Goal: Browse casually

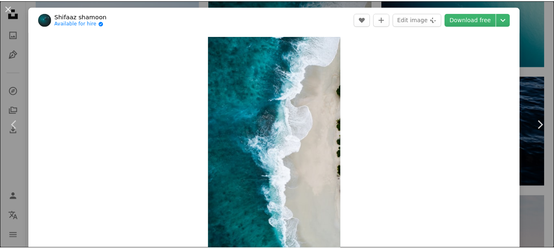
scroll to position [1189, 0]
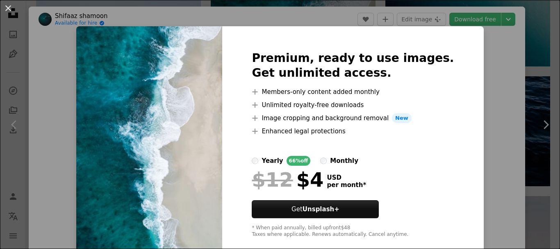
click at [6, 4] on button "An X shape" at bounding box center [8, 8] width 10 height 10
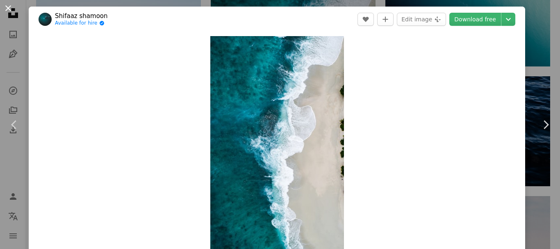
click at [7, 8] on button "An X shape" at bounding box center [8, 8] width 10 height 10
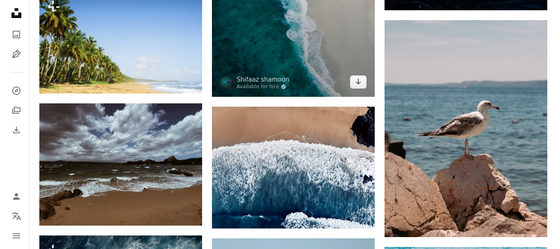
scroll to position [1312, 0]
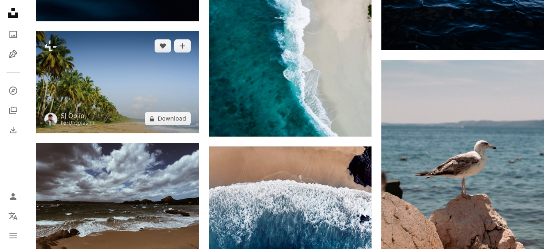
click at [121, 105] on img at bounding box center [117, 82] width 163 height 102
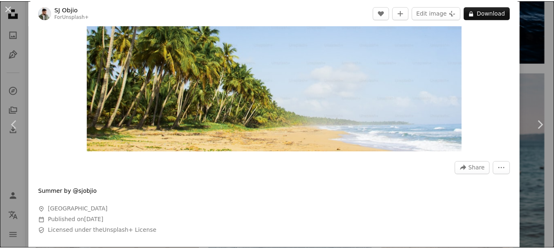
scroll to position [123, 0]
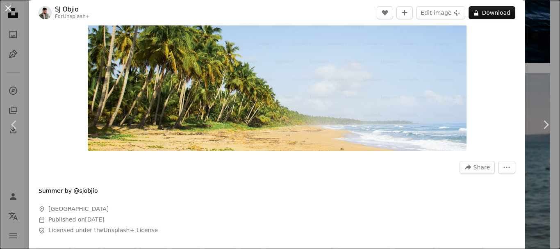
click at [8, 6] on button "An X shape" at bounding box center [8, 8] width 10 height 10
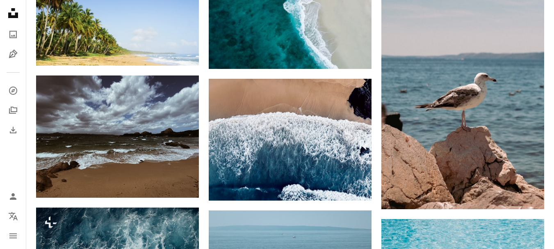
scroll to position [1394, 0]
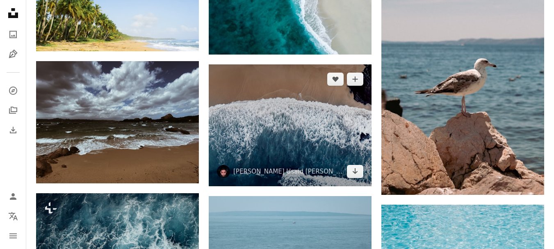
click at [240, 145] on img at bounding box center [290, 125] width 163 height 122
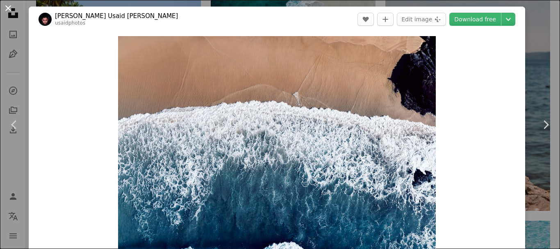
click at [11, 6] on button "An X shape" at bounding box center [8, 8] width 10 height 10
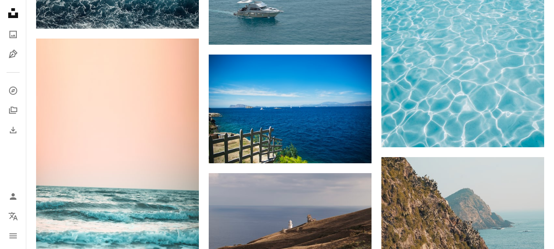
scroll to position [1681, 0]
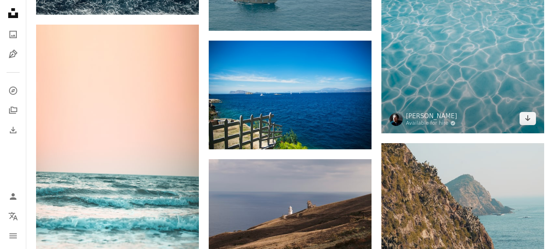
click at [443, 105] on img at bounding box center [462, 26] width 163 height 216
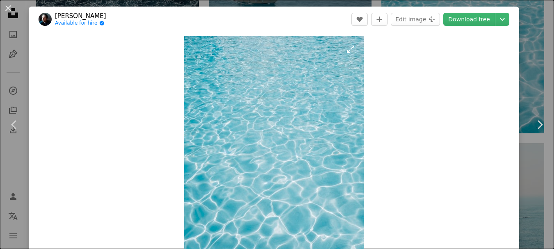
drag, startPoint x: 443, startPoint y: 105, endPoint x: 222, endPoint y: 122, distance: 221.6
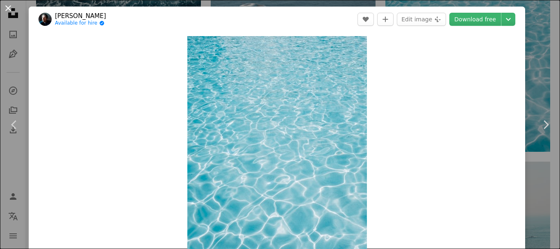
click at [10, 10] on button "An X shape" at bounding box center [8, 8] width 10 height 10
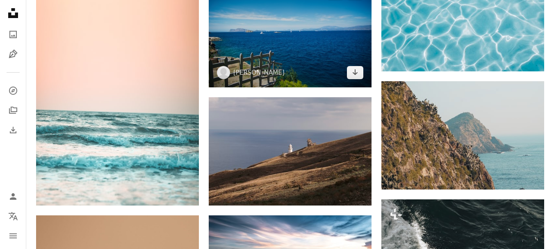
scroll to position [1763, 0]
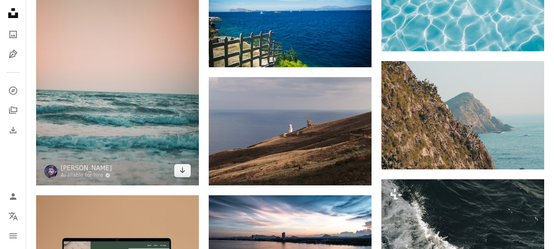
click at [113, 113] on img at bounding box center [117, 64] width 163 height 243
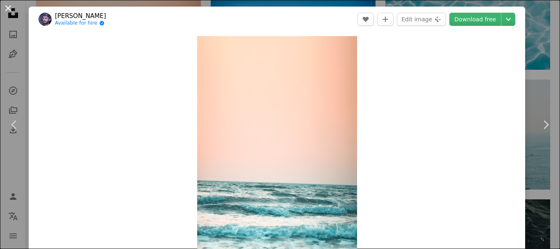
click at [7, 7] on button "An X shape" at bounding box center [8, 8] width 10 height 10
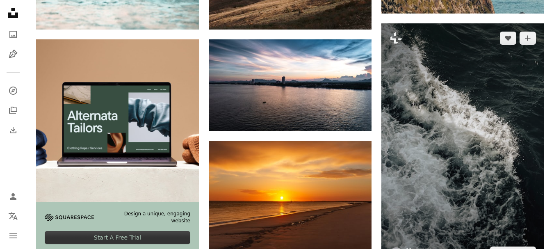
scroll to position [1968, 0]
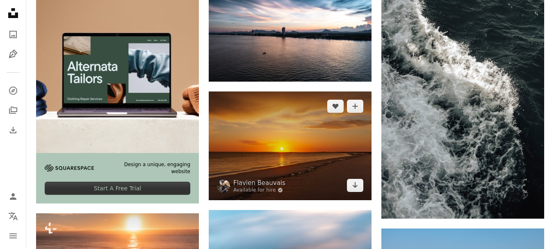
click at [293, 164] on img at bounding box center [290, 145] width 163 height 108
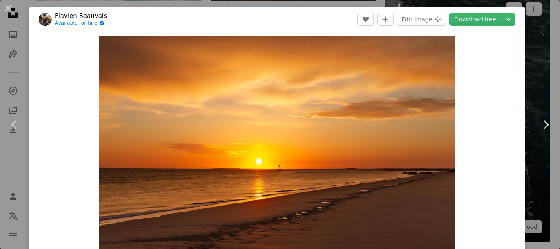
click at [7, 7] on button "An X shape" at bounding box center [8, 8] width 10 height 10
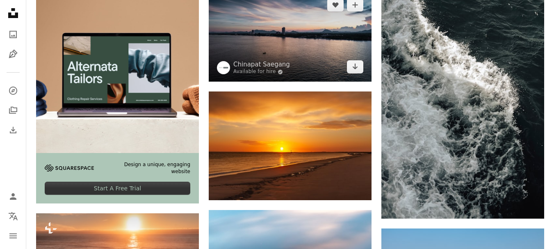
click at [313, 57] on img at bounding box center [290, 35] width 163 height 91
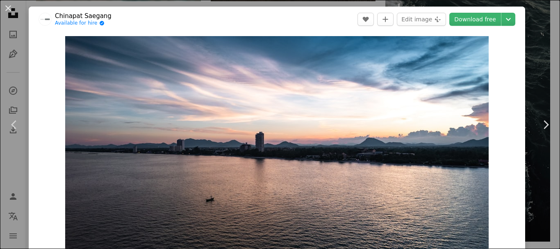
drag, startPoint x: 5, startPoint y: 9, endPoint x: 239, endPoint y: 149, distance: 271.7
click at [5, 9] on button "An X shape" at bounding box center [8, 8] width 10 height 10
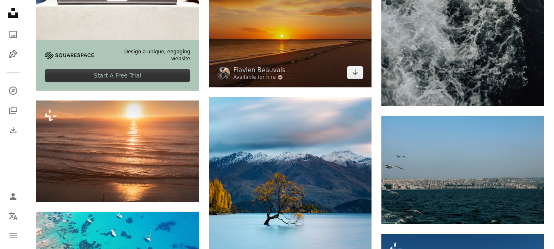
scroll to position [2091, 0]
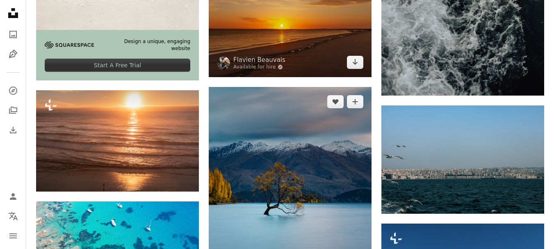
click at [289, 175] on img at bounding box center [290, 209] width 163 height 244
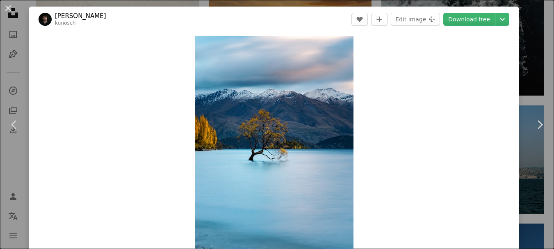
drag, startPoint x: 289, startPoint y: 175, endPoint x: 289, endPoint y: 106, distance: 68.5
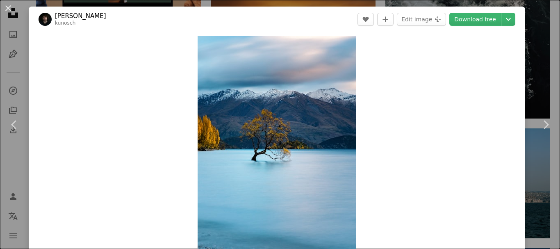
drag, startPoint x: 289, startPoint y: 106, endPoint x: 6, endPoint y: 10, distance: 298.7
click at [6, 10] on button "An X shape" at bounding box center [8, 8] width 10 height 10
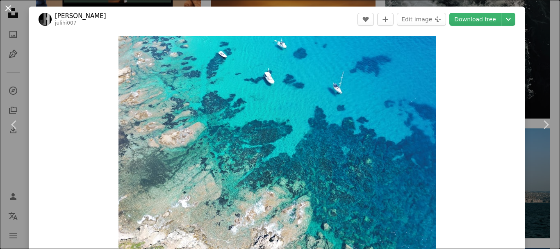
click at [9, 6] on button "An X shape" at bounding box center [8, 8] width 10 height 10
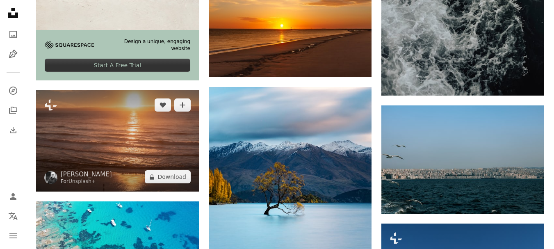
click at [171, 127] on img at bounding box center [117, 141] width 163 height 102
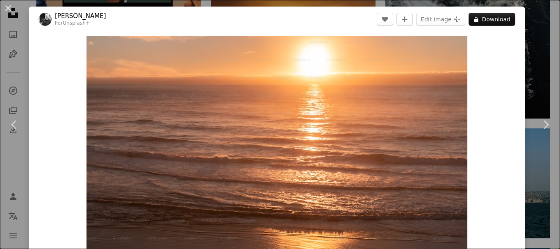
drag, startPoint x: 7, startPoint y: 10, endPoint x: 211, endPoint y: 175, distance: 262.7
click at [7, 10] on button "An X shape" at bounding box center [8, 8] width 10 height 10
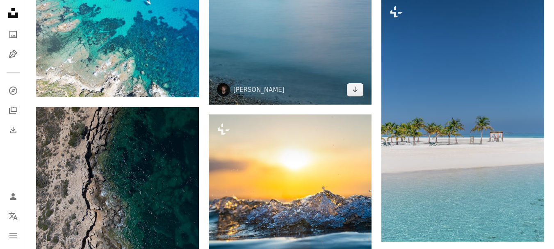
scroll to position [2337, 0]
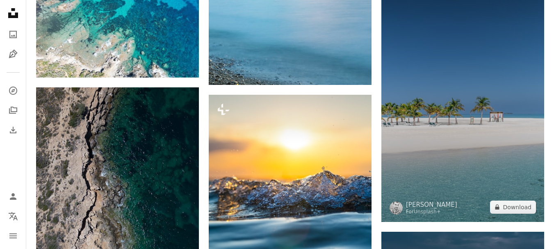
click at [455, 137] on img at bounding box center [462, 99] width 163 height 244
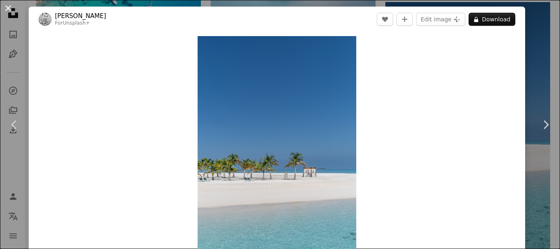
click at [7, 10] on button "An X shape" at bounding box center [8, 8] width 10 height 10
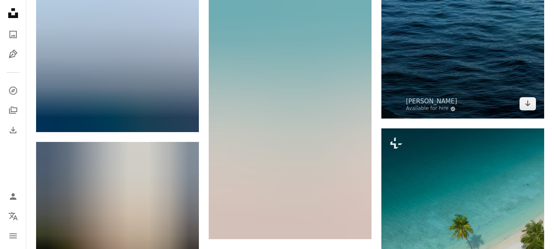
scroll to position [3075, 0]
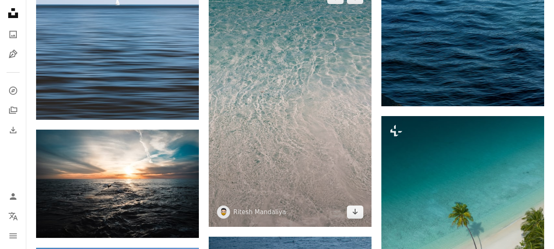
click at [339, 176] on img at bounding box center [290, 105] width 163 height 244
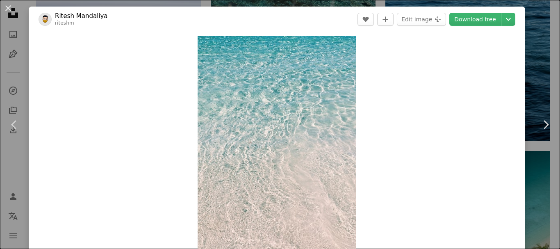
click at [8, 6] on button "An X shape" at bounding box center [8, 8] width 10 height 10
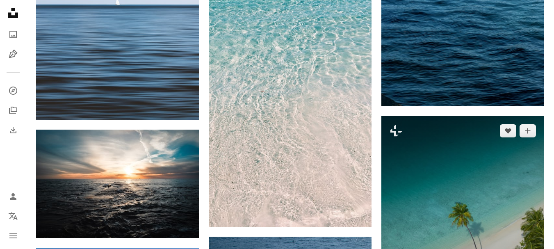
click at [473, 202] on img at bounding box center [462, 217] width 163 height 203
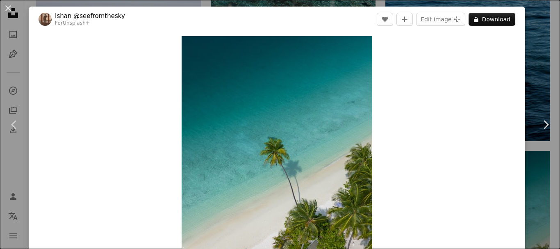
drag, startPoint x: 6, startPoint y: 10, endPoint x: 118, endPoint y: 134, distance: 167.2
click at [7, 10] on button "An X shape" at bounding box center [8, 8] width 10 height 10
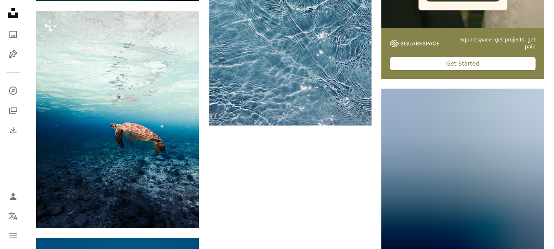
scroll to position [3731, 0]
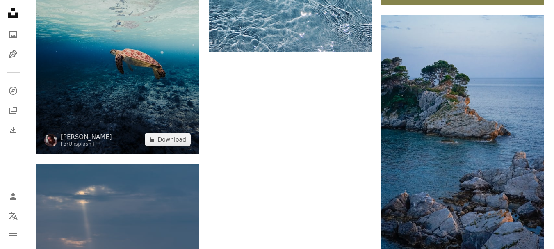
click at [116, 82] on img at bounding box center [117, 45] width 163 height 217
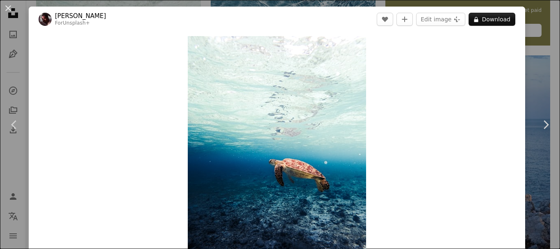
drag, startPoint x: 6, startPoint y: 7, endPoint x: 280, endPoint y: 164, distance: 315.7
click at [6, 7] on button "An X shape" at bounding box center [8, 8] width 10 height 10
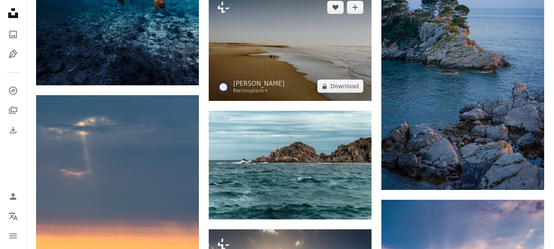
scroll to position [3813, 0]
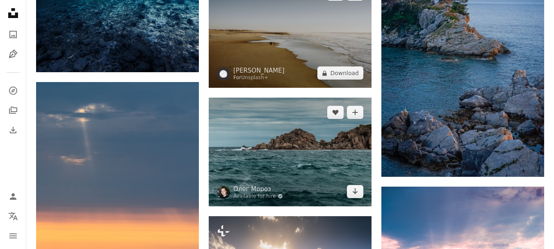
click at [281, 170] on img at bounding box center [290, 152] width 163 height 108
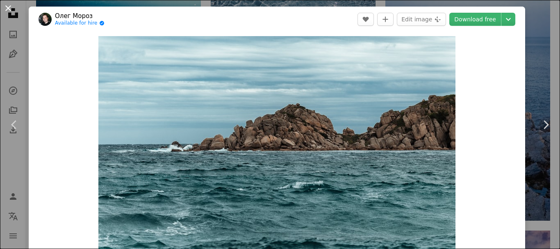
click at [7, 11] on button "An X shape" at bounding box center [8, 8] width 10 height 10
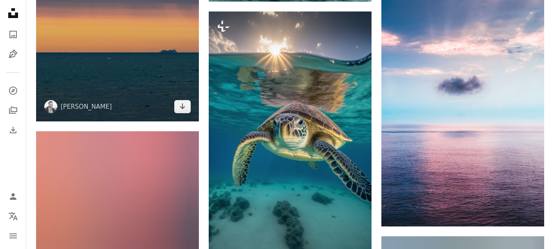
scroll to position [4018, 0]
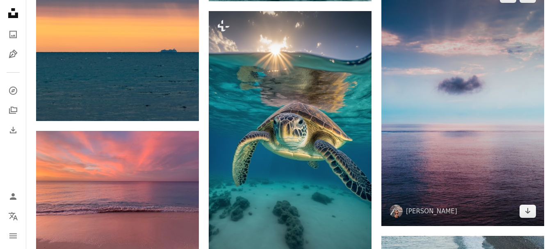
click at [529, 134] on img at bounding box center [462, 104] width 163 height 244
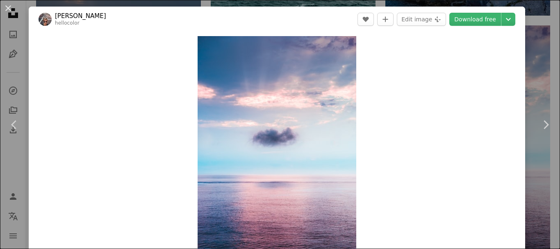
drag, startPoint x: 6, startPoint y: 5, endPoint x: 258, endPoint y: 178, distance: 306.0
click at [6, 5] on button "An X shape" at bounding box center [8, 8] width 10 height 10
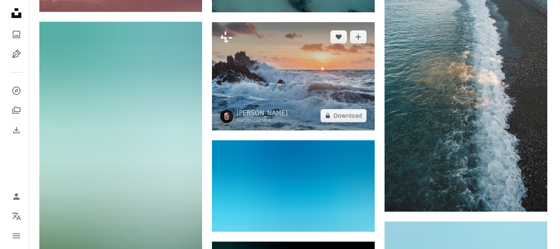
scroll to position [4264, 0]
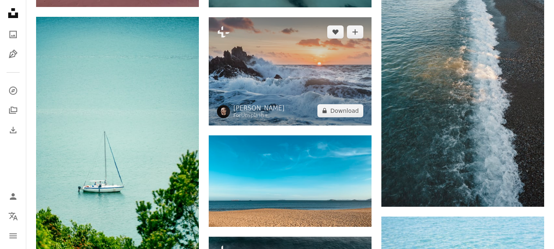
click at [286, 96] on img at bounding box center [290, 71] width 163 height 108
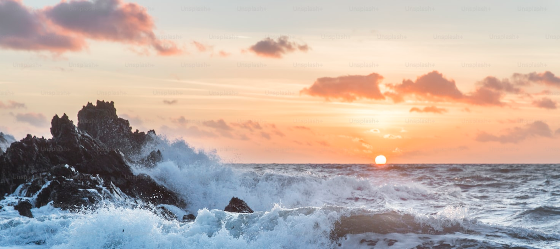
scroll to position [58, 0]
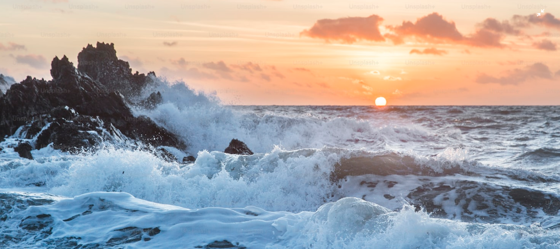
click at [283, 112] on img "Zoom out on this image" at bounding box center [280, 128] width 561 height 374
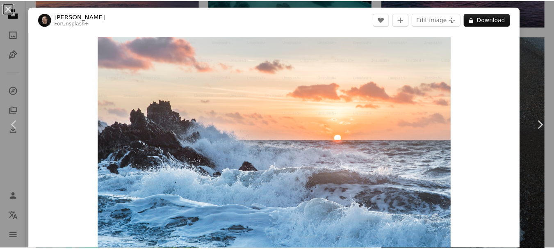
scroll to position [25, 0]
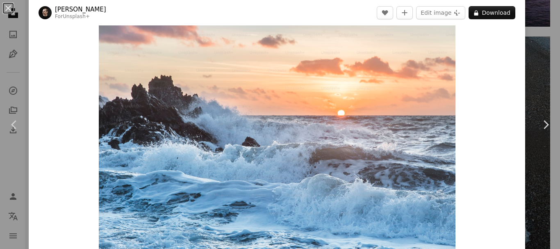
drag, startPoint x: 6, startPoint y: 10, endPoint x: 43, endPoint y: 59, distance: 61.1
click at [6, 10] on button "An X shape" at bounding box center [8, 8] width 10 height 10
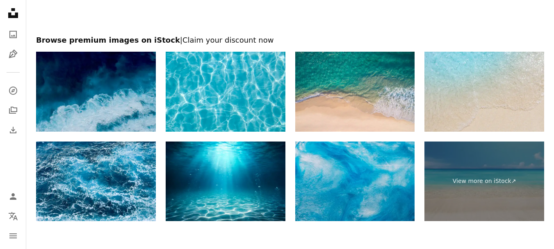
scroll to position [5493, 0]
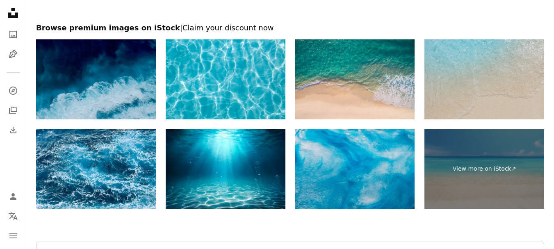
click at [491, 96] on img at bounding box center [484, 79] width 120 height 80
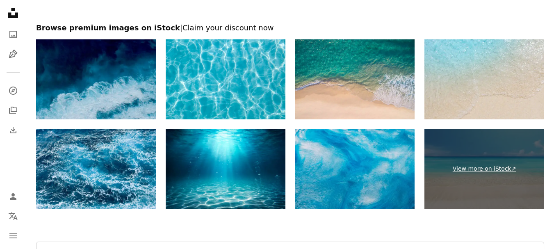
click at [460, 178] on link "View more on iStock ↗" at bounding box center [484, 169] width 120 height 80
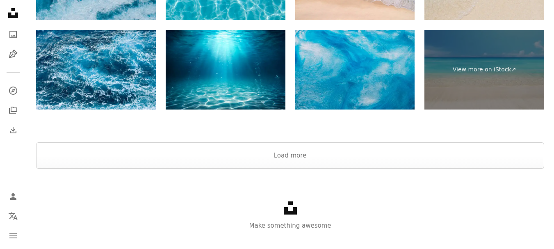
scroll to position [5607, 0]
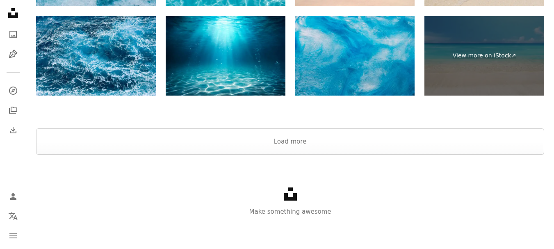
click at [459, 48] on link "View more on iStock ↗" at bounding box center [484, 56] width 120 height 80
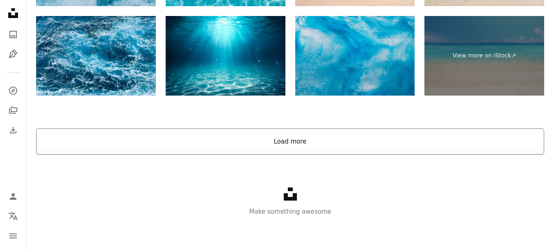
click at [299, 140] on button "Load more" at bounding box center [290, 141] width 508 height 26
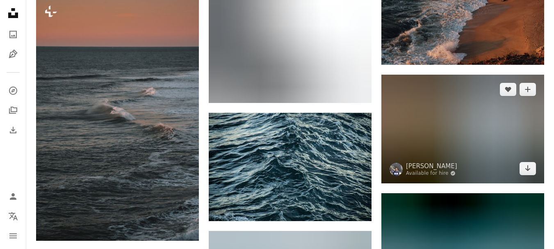
scroll to position [11182, 0]
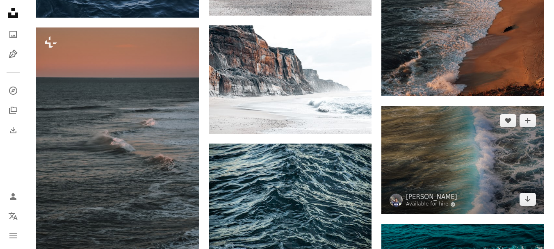
click at [475, 136] on img at bounding box center [462, 160] width 163 height 108
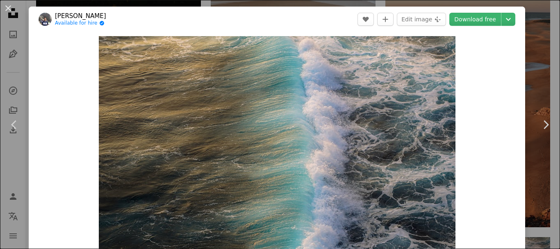
click at [11, 5] on button "An X shape" at bounding box center [8, 8] width 10 height 10
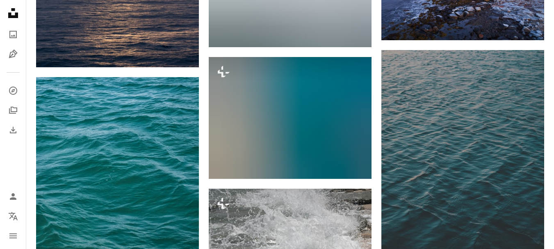
scroll to position [13314, 0]
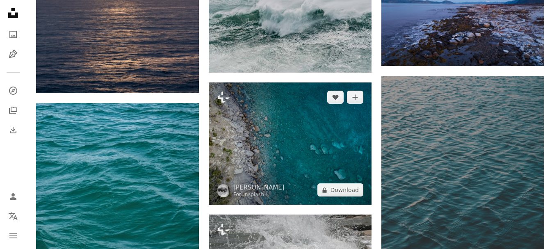
click at [318, 168] on img at bounding box center [290, 143] width 163 height 122
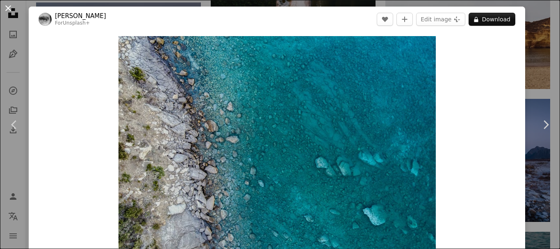
click at [10, 10] on button "An X shape" at bounding box center [8, 8] width 10 height 10
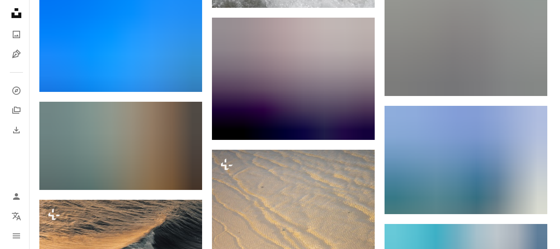
scroll to position [13929, 0]
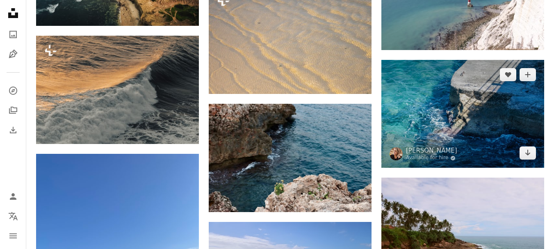
click at [451, 120] on img at bounding box center [462, 114] width 163 height 108
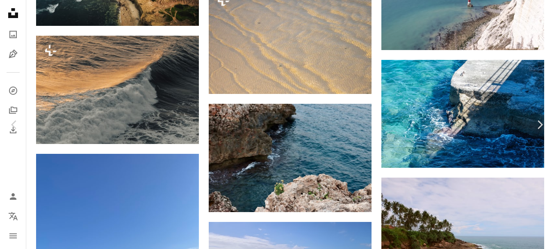
drag, startPoint x: 310, startPoint y: 125, endPoint x: 264, endPoint y: 124, distance: 46.7
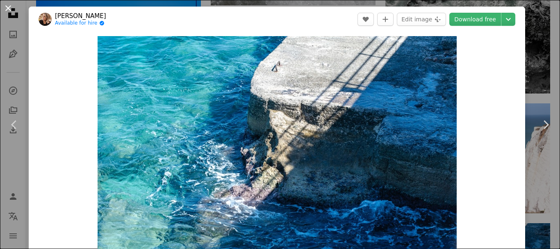
click at [10, 9] on button "An X shape" at bounding box center [8, 8] width 10 height 10
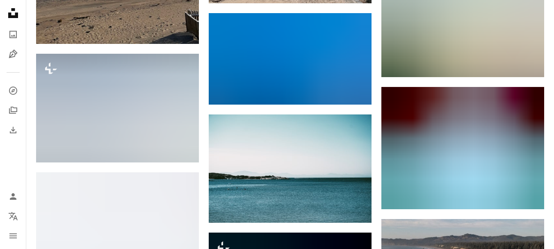
scroll to position [14257, 0]
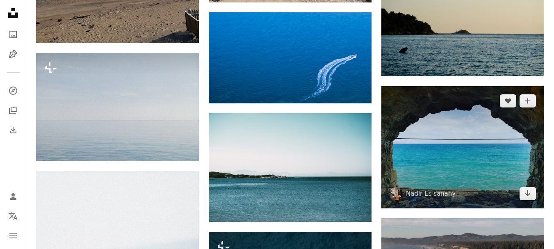
click at [435, 180] on img at bounding box center [462, 147] width 163 height 122
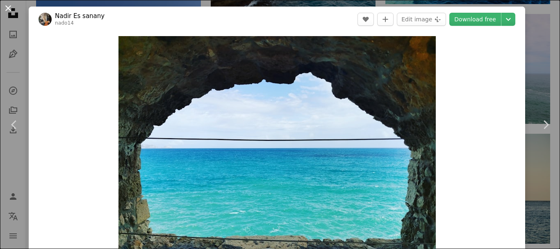
click at [9, 7] on button "An X shape" at bounding box center [8, 8] width 10 height 10
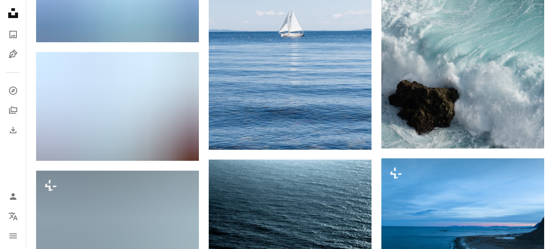
scroll to position [15117, 0]
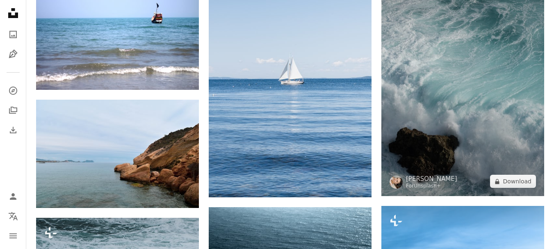
click at [443, 73] on img at bounding box center [462, 74] width 163 height 244
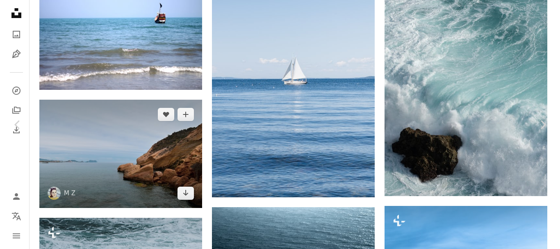
scroll to position [15568, 0]
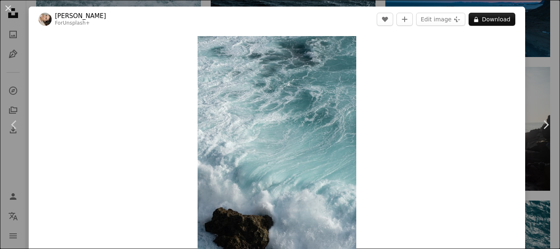
click at [9, 12] on button "An X shape" at bounding box center [8, 8] width 10 height 10
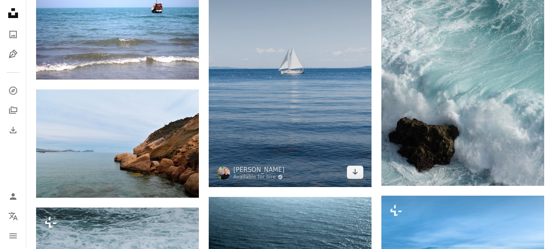
scroll to position [15240, 0]
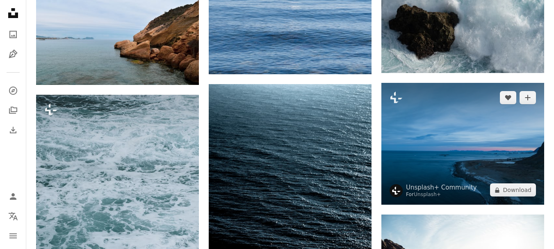
click at [460, 157] on img at bounding box center [462, 144] width 163 height 122
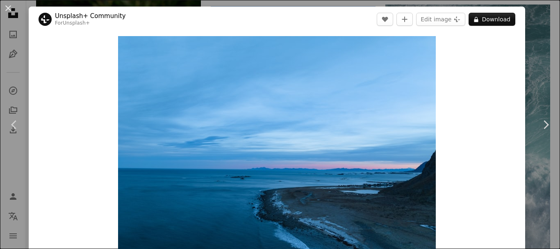
click at [8, 10] on button "An X shape" at bounding box center [8, 8] width 10 height 10
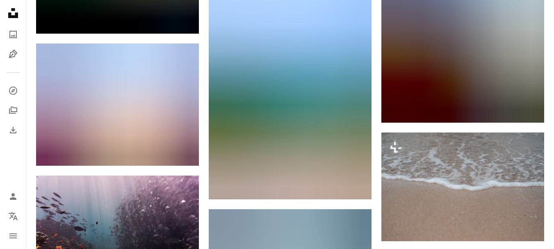
scroll to position [15934, 0]
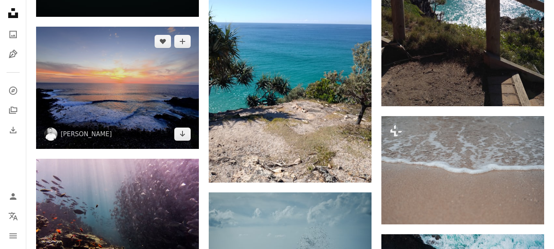
click at [140, 91] on img at bounding box center [117, 88] width 163 height 122
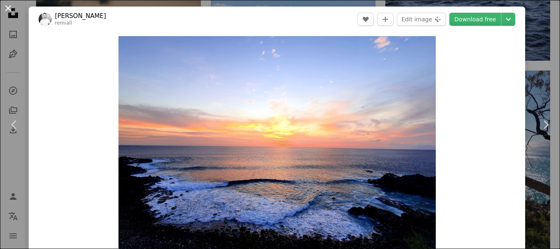
click at [7, 3] on button "An X shape" at bounding box center [8, 8] width 10 height 10
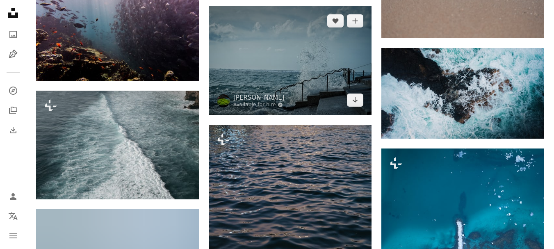
scroll to position [16142, 0]
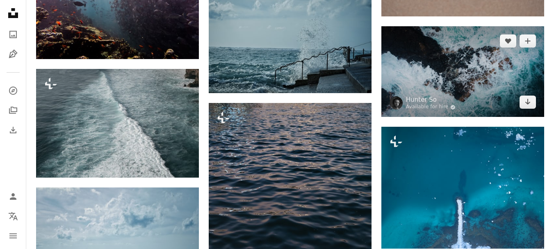
click at [448, 76] on img at bounding box center [462, 71] width 163 height 91
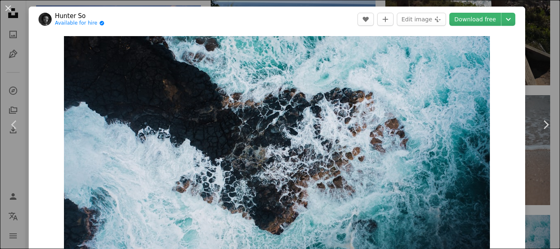
drag, startPoint x: 6, startPoint y: 7, endPoint x: 199, endPoint y: 99, distance: 214.0
click at [6, 7] on button "An X shape" at bounding box center [8, 8] width 10 height 10
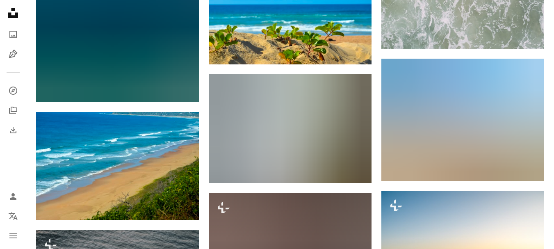
scroll to position [18233, 0]
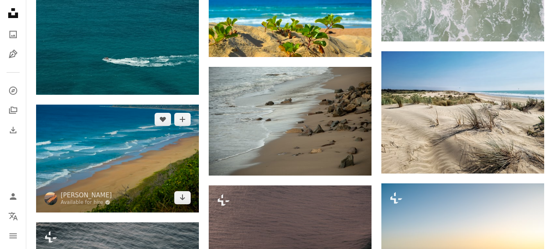
click at [139, 138] on img at bounding box center [117, 159] width 163 height 108
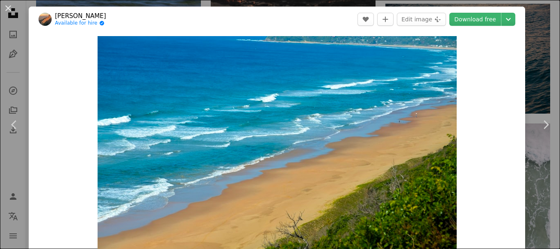
drag, startPoint x: 4, startPoint y: 8, endPoint x: 351, endPoint y: 123, distance: 365.5
click at [4, 7] on button "An X shape" at bounding box center [8, 8] width 10 height 10
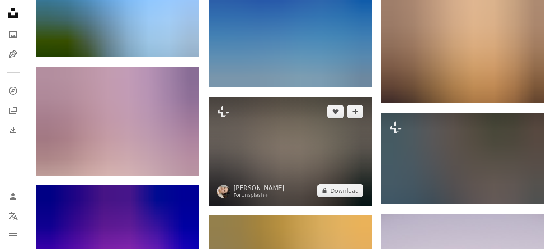
scroll to position [21718, 0]
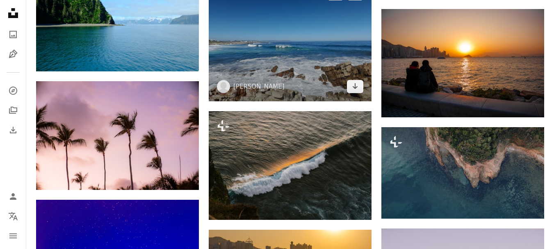
click at [298, 47] on img at bounding box center [290, 40] width 163 height 122
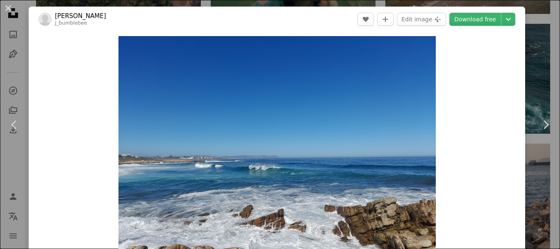
drag, startPoint x: 6, startPoint y: 12, endPoint x: 261, endPoint y: 124, distance: 278.1
click at [6, 12] on button "An X shape" at bounding box center [8, 8] width 10 height 10
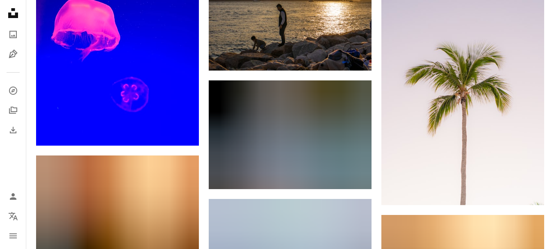
scroll to position [22046, 0]
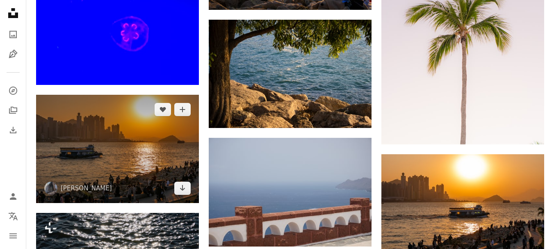
click at [153, 136] on img at bounding box center [117, 149] width 163 height 108
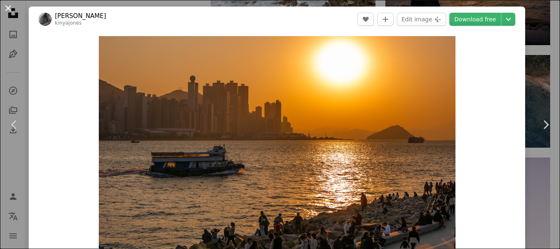
click at [11, 6] on button "An X shape" at bounding box center [8, 8] width 10 height 10
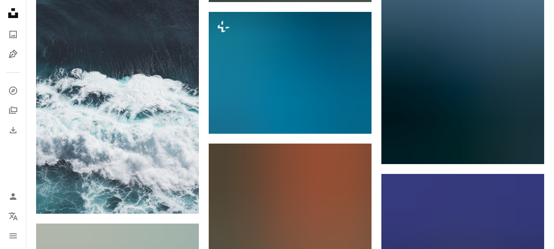
scroll to position [25653, 0]
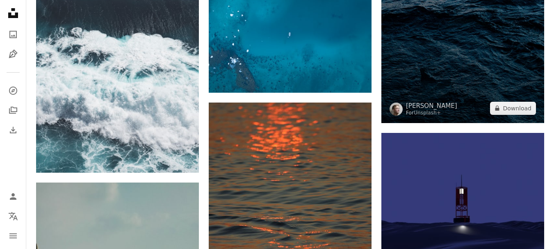
click at [426, 100] on img at bounding box center [462, 1] width 163 height 244
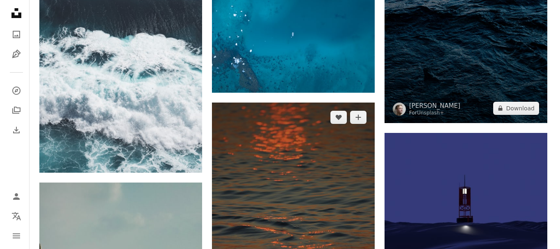
scroll to position [25899, 0]
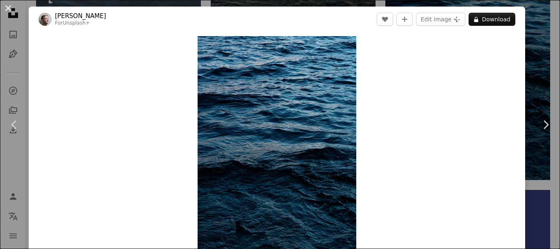
click at [9, 11] on button "An X shape" at bounding box center [8, 8] width 10 height 10
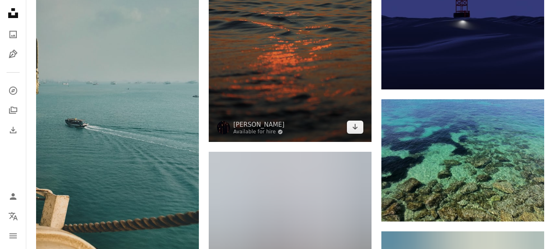
scroll to position [25940, 0]
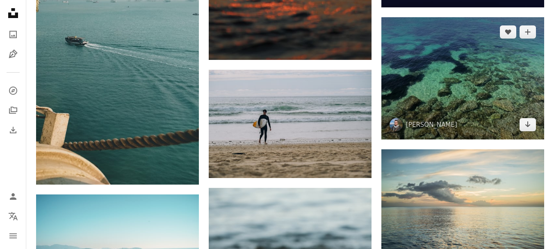
click at [472, 88] on img at bounding box center [462, 78] width 163 height 122
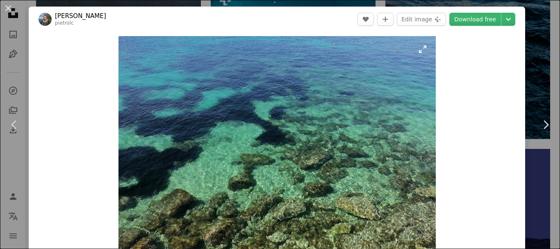
drag, startPoint x: 468, startPoint y: 88, endPoint x: 310, endPoint y: 160, distance: 173.9
drag, startPoint x: 5, startPoint y: 8, endPoint x: 268, endPoint y: 165, distance: 305.6
click at [5, 8] on button "An X shape" at bounding box center [8, 8] width 10 height 10
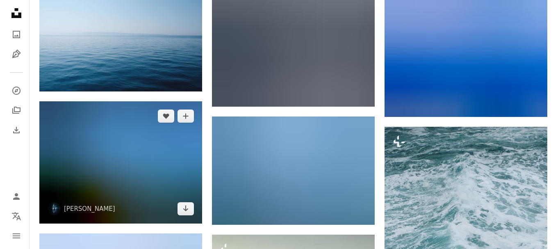
scroll to position [28441, 0]
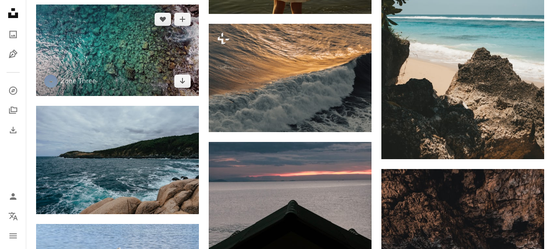
click at [124, 58] on img at bounding box center [117, 50] width 163 height 91
